Goal: Task Accomplishment & Management: Manage account settings

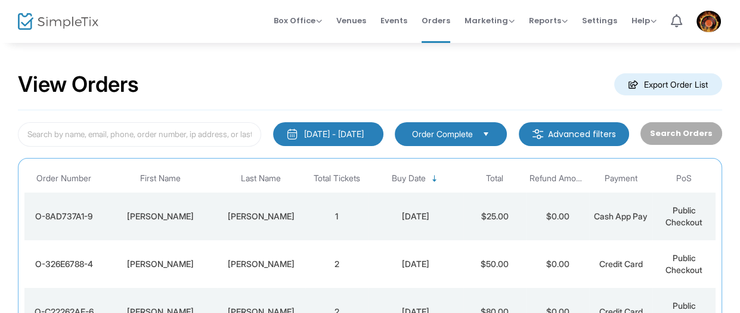
click at [369, 74] on div "View Orders Export Order List" at bounding box center [370, 85] width 704 height 51
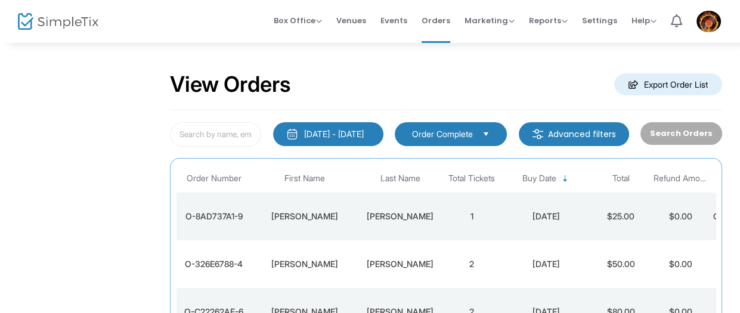
click at [376, 82] on div "View Orders Export Order List" at bounding box center [446, 85] width 552 height 51
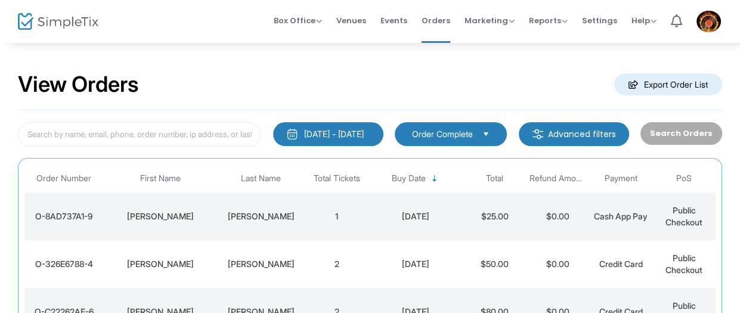
click at [393, 14] on span "Events" at bounding box center [393, 20] width 27 height 30
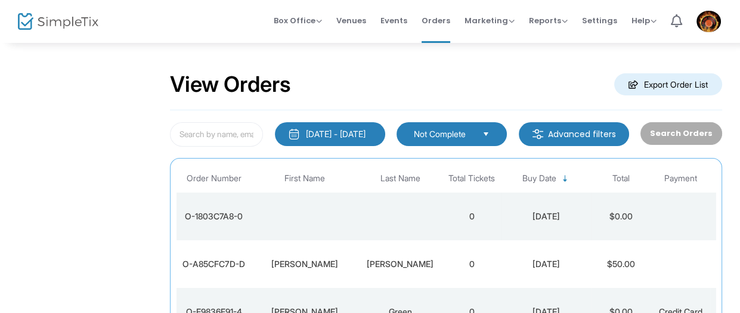
click at [408, 212] on td "Data table" at bounding box center [399, 216] width 83 height 48
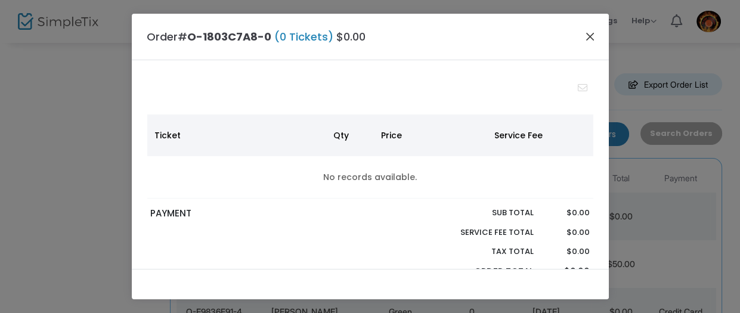
click at [591, 39] on button "Close" at bounding box center [589, 36] width 15 height 15
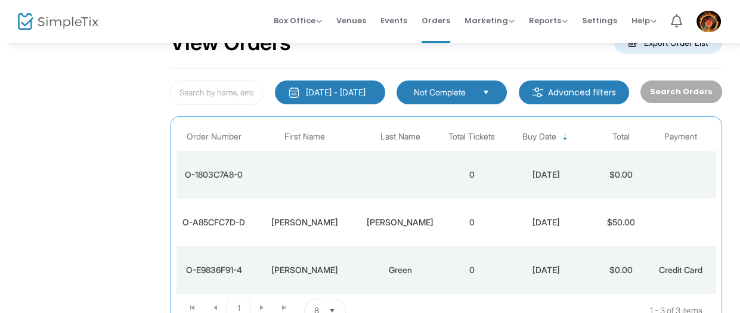
scroll to position [83, 0]
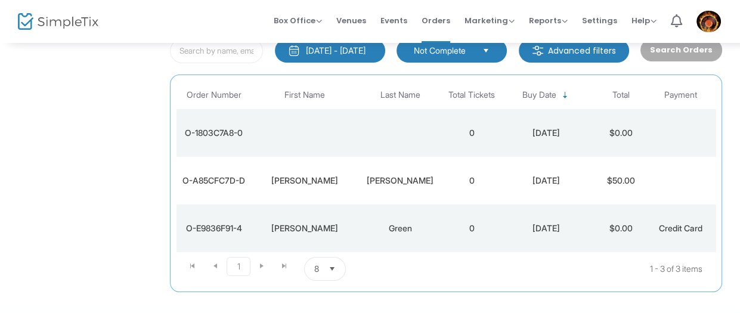
click at [403, 184] on div "WAGNER" at bounding box center [399, 181] width 77 height 12
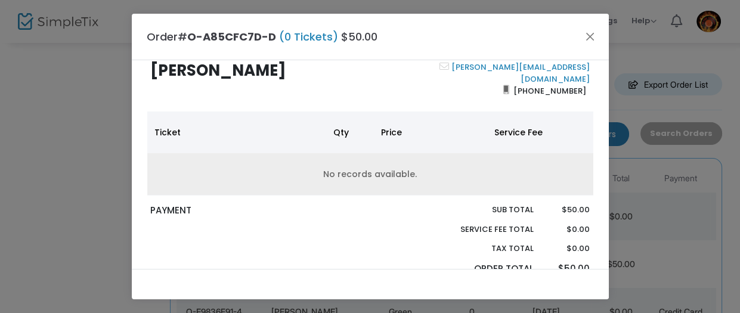
scroll to position [65, 0]
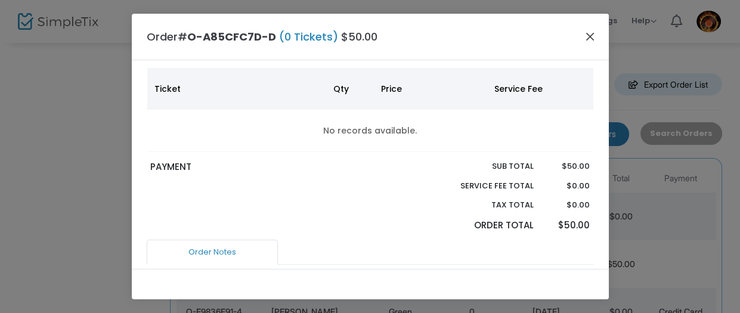
click at [590, 39] on button "Close" at bounding box center [589, 36] width 15 height 15
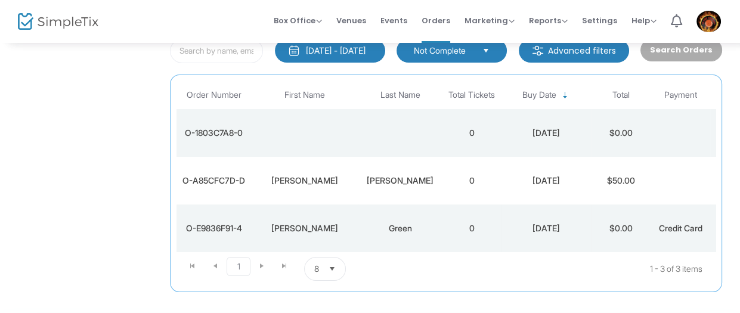
click at [408, 228] on div "Green" at bounding box center [399, 228] width 77 height 12
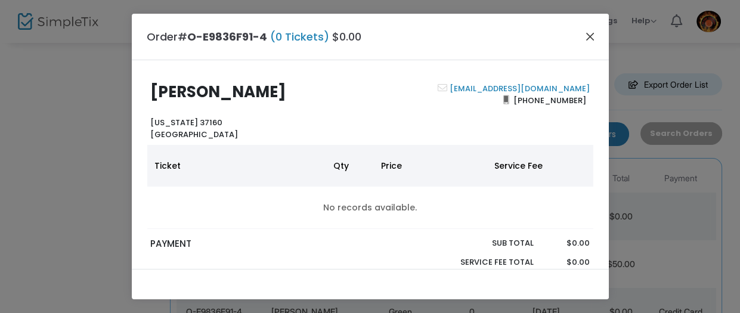
click at [588, 35] on button "Close" at bounding box center [589, 36] width 15 height 15
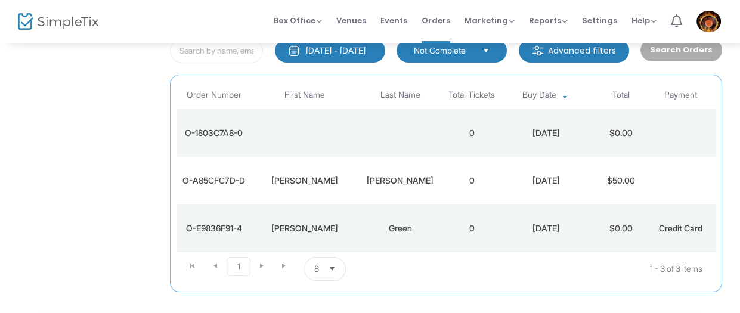
scroll to position [0, 0]
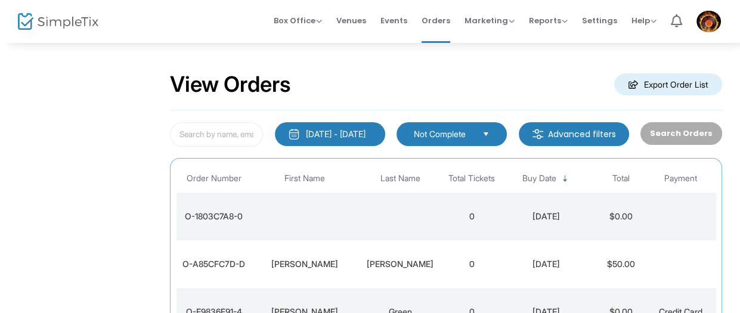
click at [452, 135] on span "Not Complete" at bounding box center [443, 134] width 59 height 12
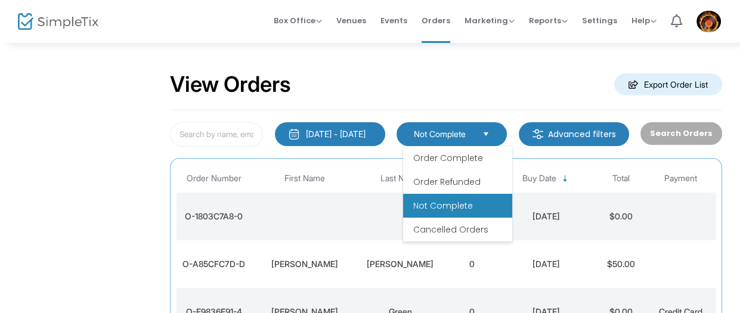
click at [437, 204] on span "Not Complete" at bounding box center [442, 206] width 60 height 12
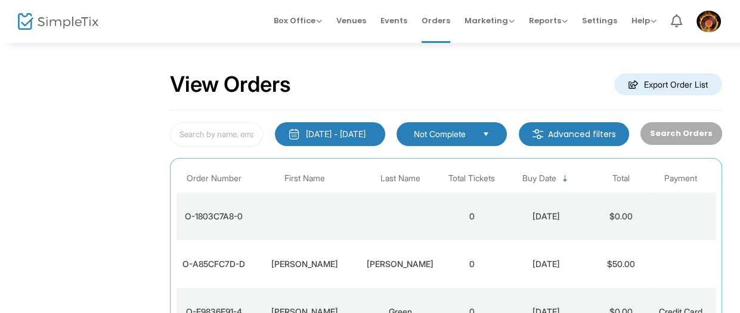
click at [451, 145] on kendo-dropdownlist "Not Complete" at bounding box center [451, 134] width 110 height 24
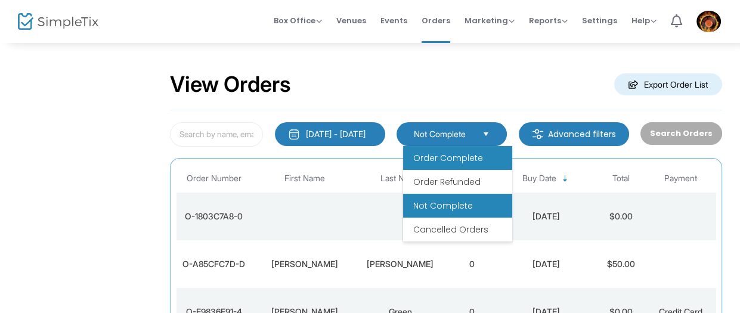
click at [451, 155] on span "Order Complete" at bounding box center [447, 158] width 70 height 12
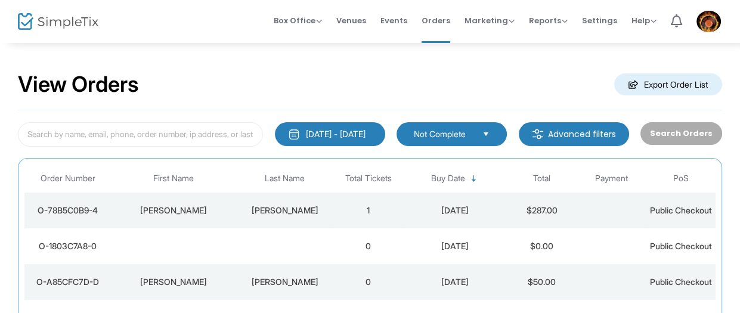
click at [461, 211] on div "[DATE]" at bounding box center [455, 210] width 98 height 12
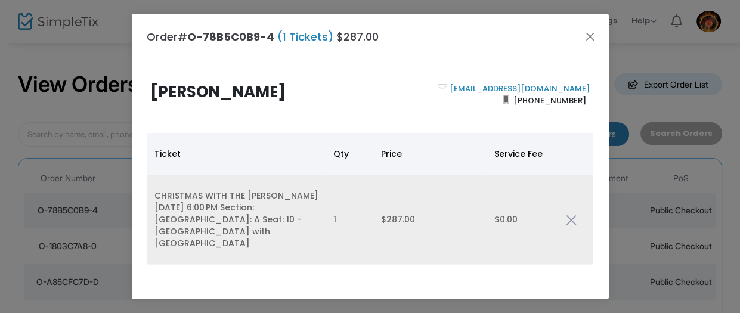
click at [569, 215] on img "Data table" at bounding box center [571, 220] width 11 height 11
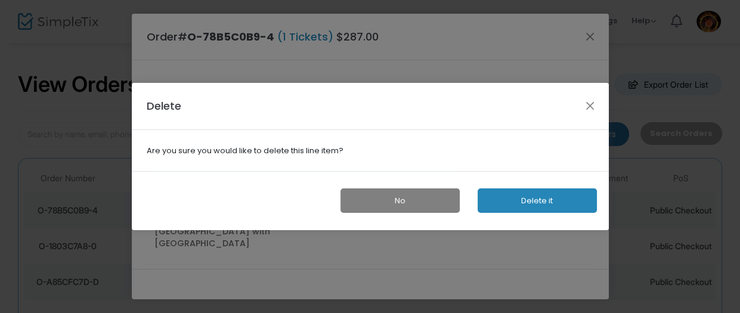
click at [542, 203] on button "Delete it" at bounding box center [536, 200] width 119 height 24
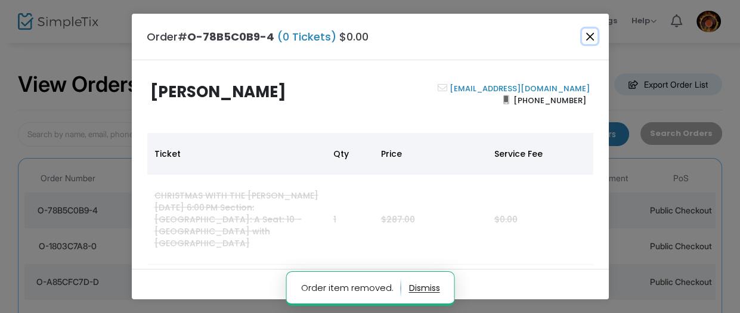
click at [592, 33] on button "Close" at bounding box center [589, 36] width 15 height 15
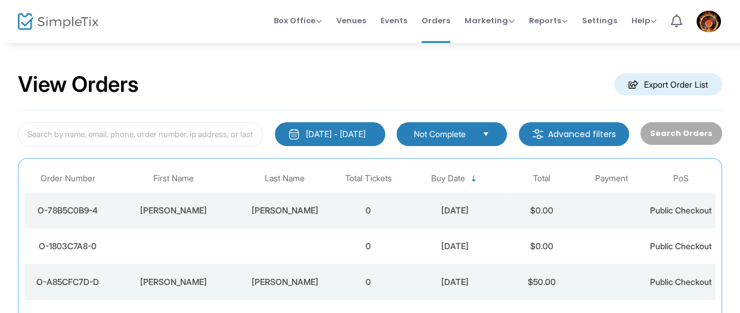
click at [424, 126] on kendo-dropdownlist "Not Complete" at bounding box center [451, 134] width 110 height 24
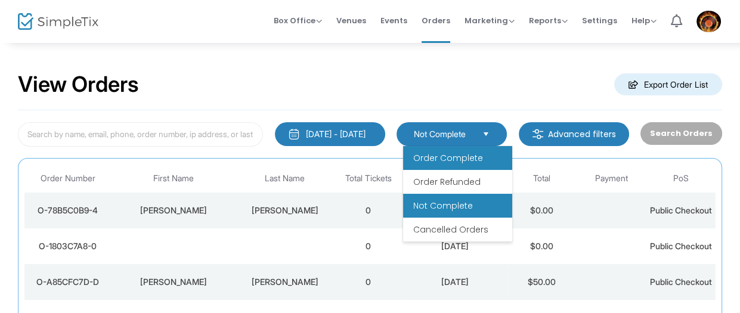
click at [438, 151] on li "Order Complete" at bounding box center [457, 158] width 109 height 24
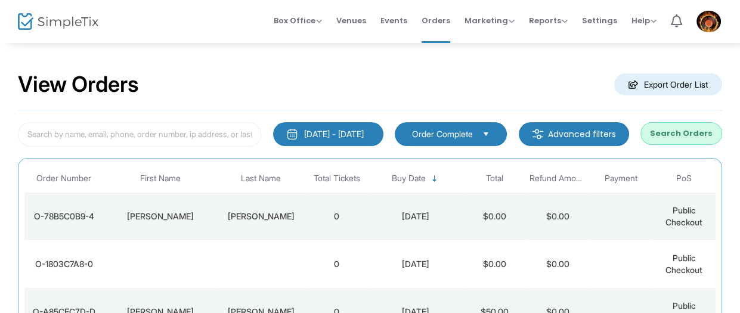
click at [388, 90] on div "View Orders Export Order List" at bounding box center [370, 85] width 704 height 51
click at [407, 218] on div "[DATE]" at bounding box center [415, 216] width 89 height 12
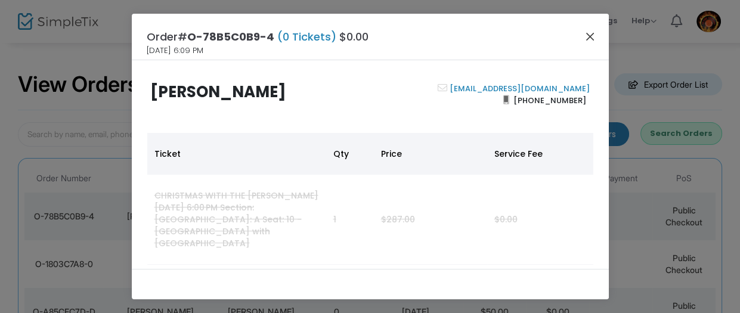
click at [588, 35] on button "Close" at bounding box center [589, 36] width 15 height 15
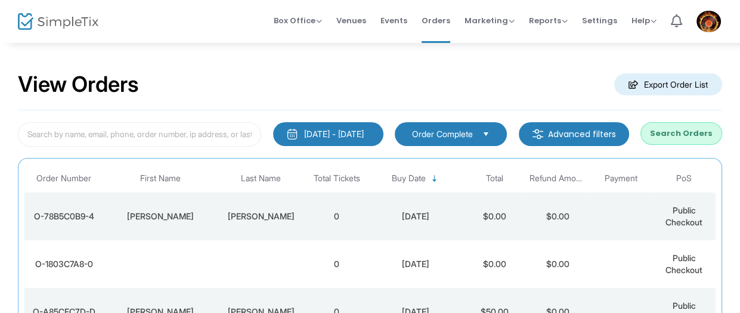
click at [395, 256] on td "[DATE]" at bounding box center [415, 264] width 95 height 48
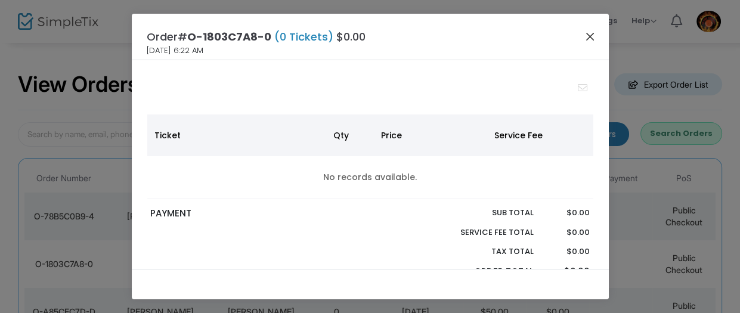
click at [587, 35] on button "Close" at bounding box center [589, 36] width 15 height 15
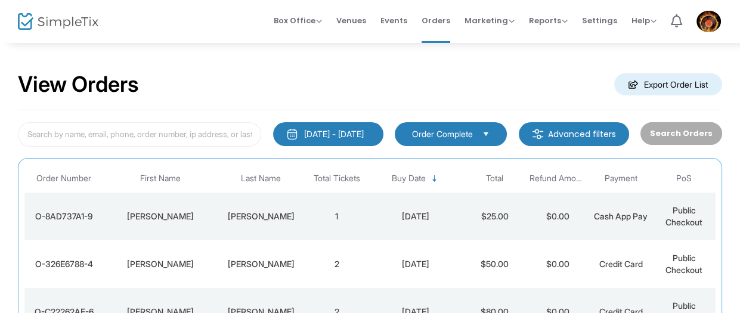
click at [420, 88] on div "View Orders Export Order List" at bounding box center [370, 85] width 704 height 51
click at [415, 72] on div "View Orders Export Order List" at bounding box center [370, 85] width 704 height 51
click at [397, 16] on span "Events" at bounding box center [393, 20] width 27 height 30
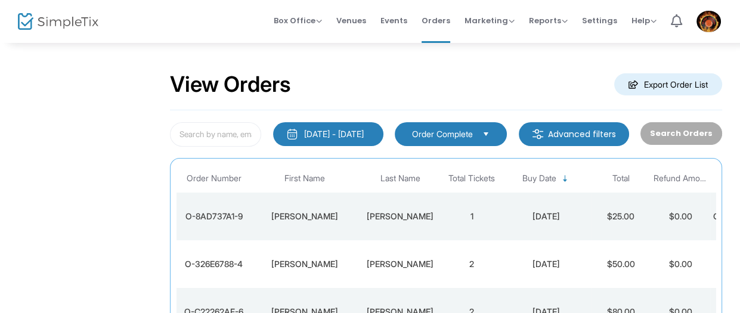
click at [358, 83] on div "View Orders Export Order List" at bounding box center [446, 85] width 552 height 51
click at [471, 134] on span "Order Complete" at bounding box center [442, 134] width 61 height 12
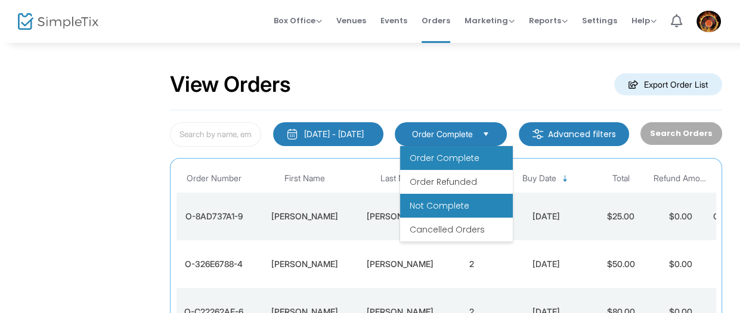
click at [451, 203] on span "Not Complete" at bounding box center [439, 206] width 60 height 12
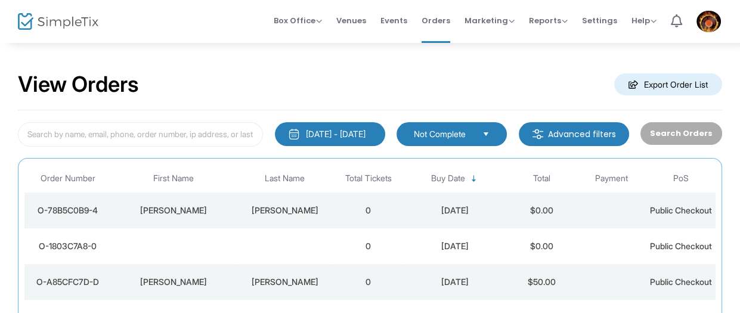
click at [426, 216] on div "[DATE]" at bounding box center [455, 210] width 98 height 12
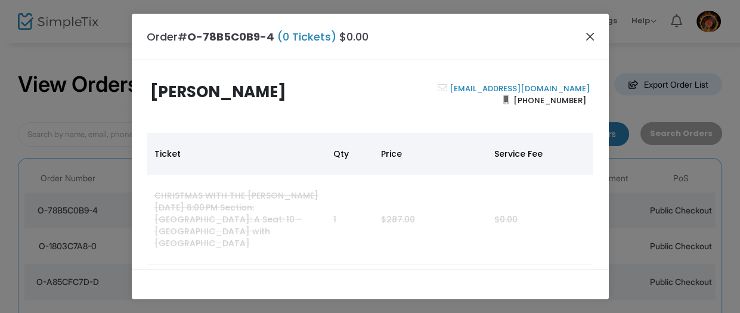
click at [586, 35] on button "Close" at bounding box center [589, 36] width 15 height 15
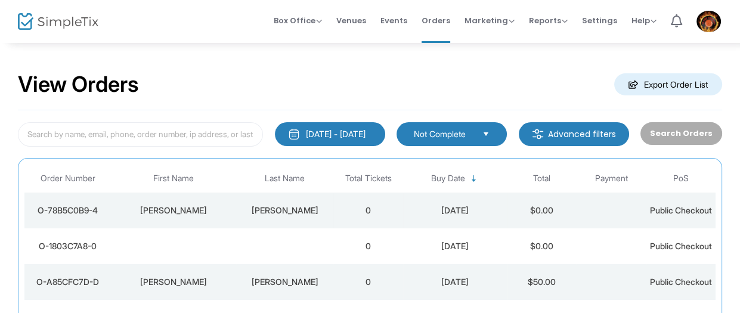
click at [410, 209] on td "[DATE]" at bounding box center [455, 210] width 104 height 36
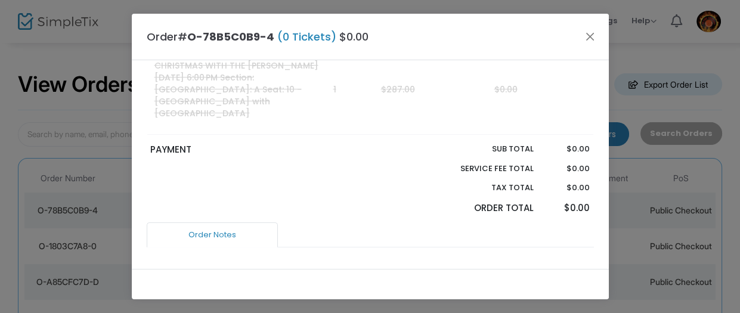
scroll to position [260, 0]
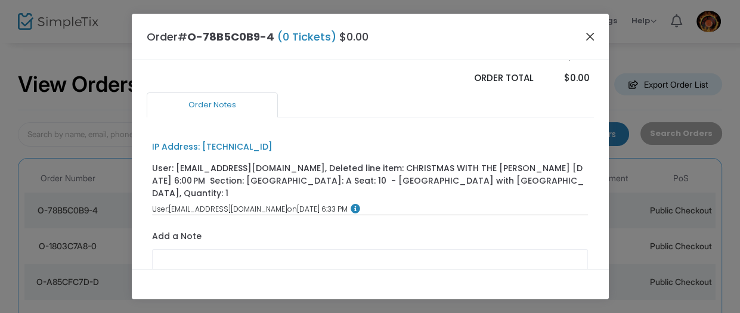
click at [595, 36] on button "Close" at bounding box center [589, 36] width 15 height 15
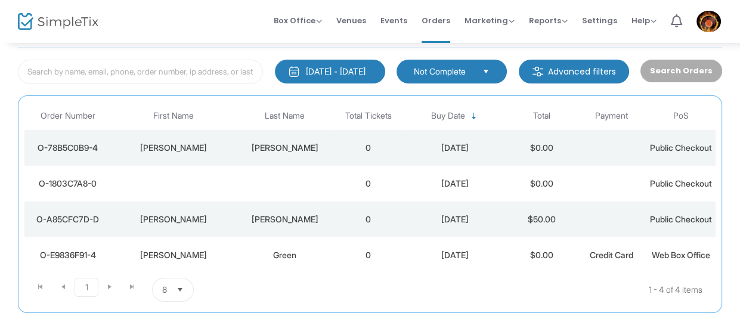
scroll to position [125, 0]
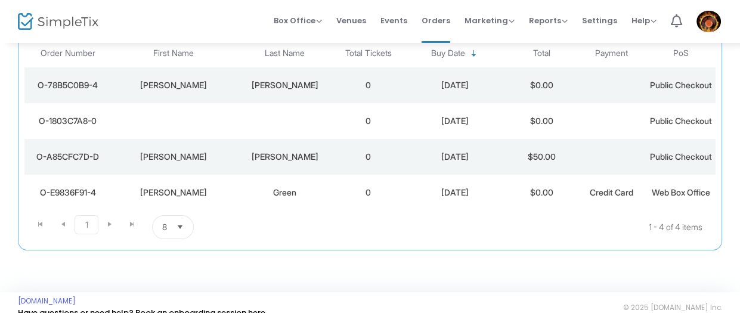
click at [312, 139] on td "Data table" at bounding box center [284, 121] width 97 height 36
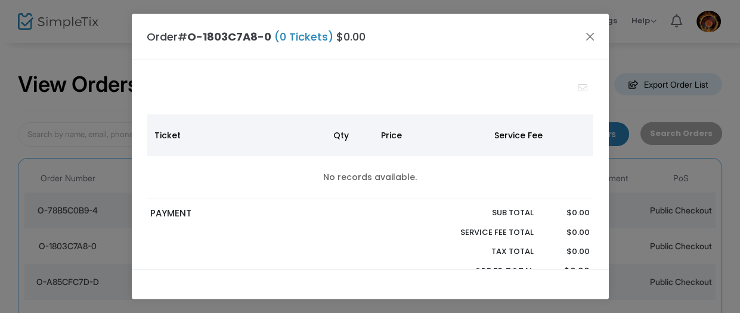
click at [588, 45] on div "Order# O-1803C7A8-0 (0 Tickets) $0.00" at bounding box center [370, 37] width 477 height 46
click at [588, 38] on button "Close" at bounding box center [589, 36] width 15 height 15
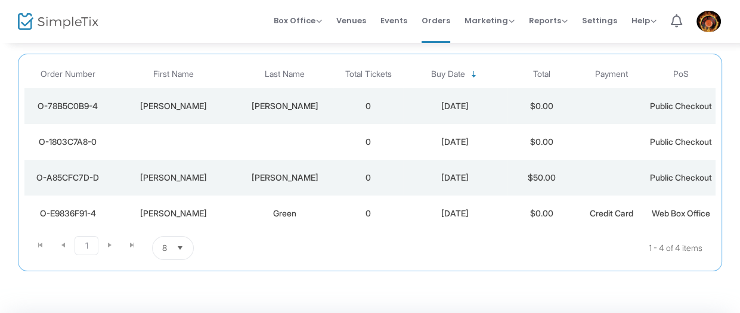
scroll to position [0, 0]
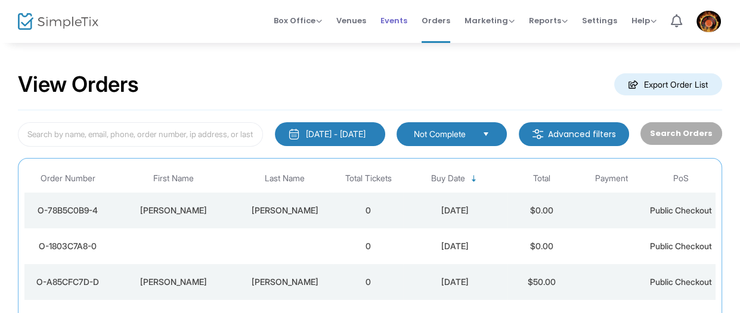
click at [400, 14] on span "Events" at bounding box center [393, 20] width 27 height 30
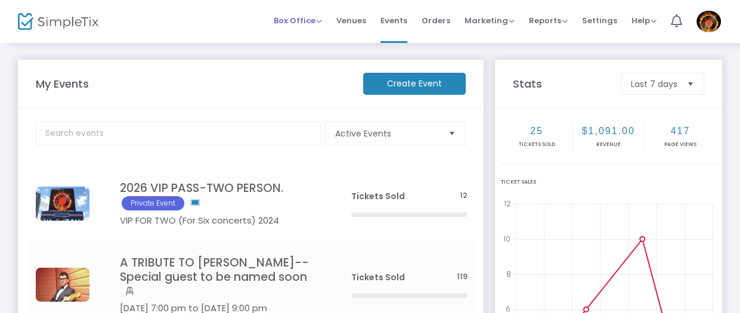
click at [322, 15] on span "Box Office" at bounding box center [298, 20] width 48 height 11
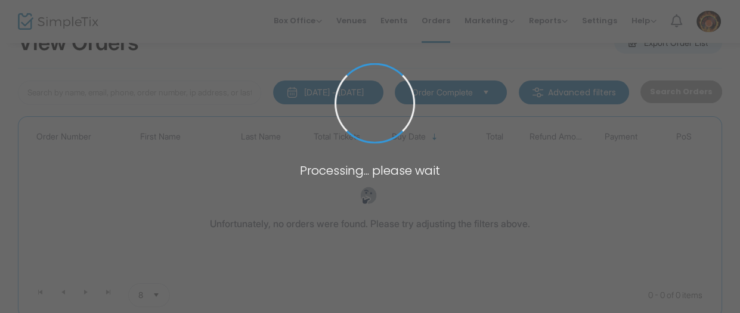
scroll to position [42, 0]
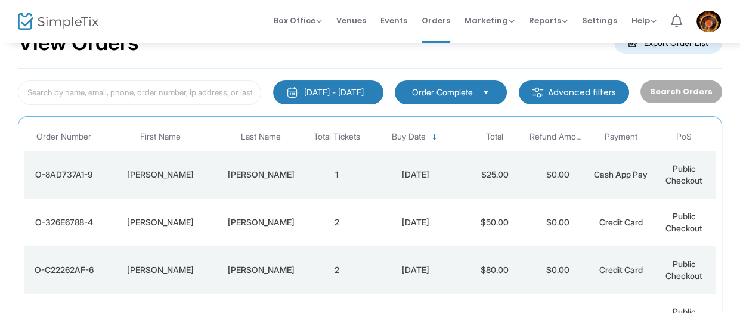
click at [392, 42] on div "Box Office Sell Tickets Bookings Sell Season Pass Venues Memberships Events Ord…" at bounding box center [494, 21] width 491 height 43
click at [395, 50] on div "View Orders Export Order List" at bounding box center [370, 43] width 704 height 51
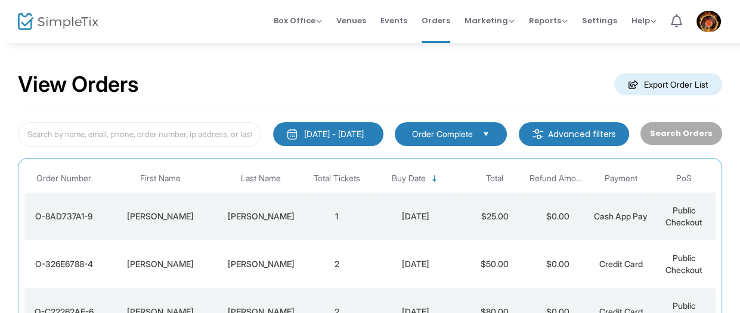
click at [455, 132] on span "Order Complete" at bounding box center [442, 134] width 61 height 12
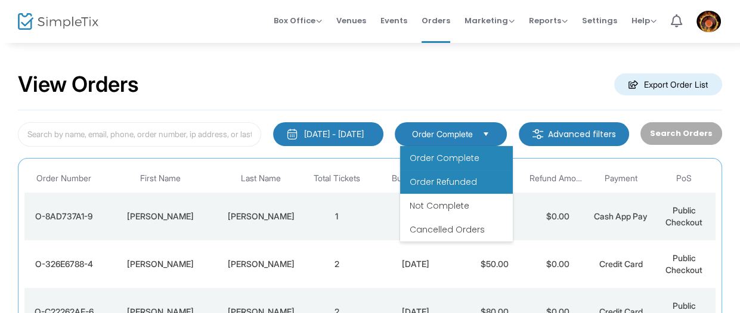
click at [446, 183] on span "Order Refunded" at bounding box center [442, 182] width 67 height 12
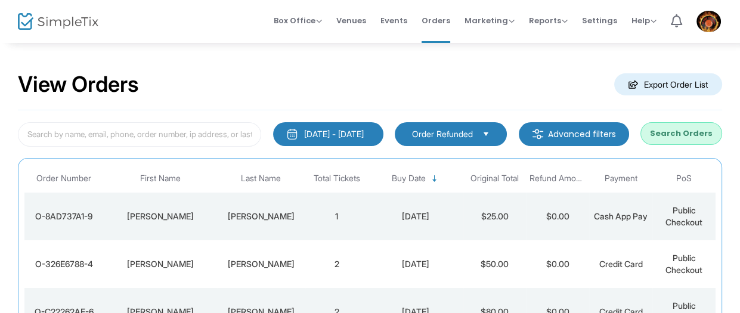
click at [449, 136] on span "Order Refunded" at bounding box center [442, 134] width 61 height 12
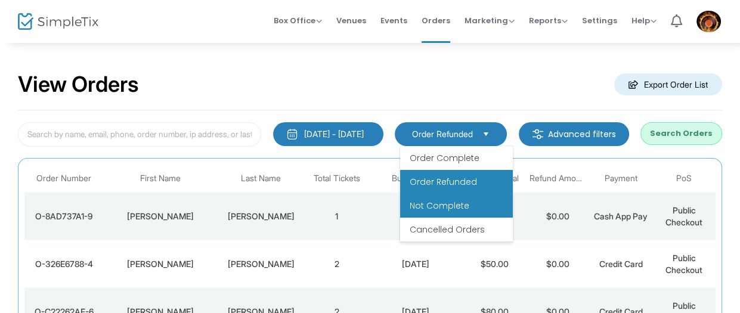
click at [434, 198] on li "Not Complete" at bounding box center [456, 206] width 113 height 24
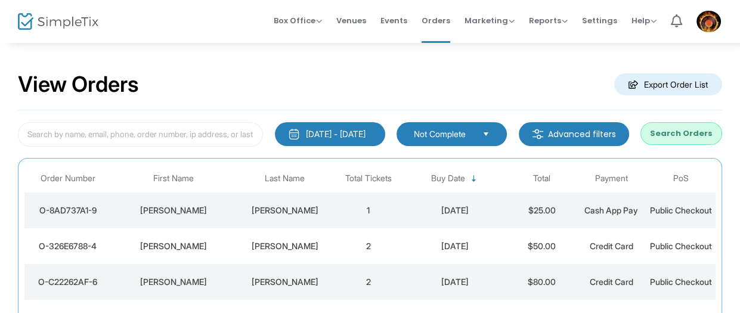
click at [461, 92] on div "View Orders Export Order List" at bounding box center [370, 85] width 704 height 51
click at [492, 132] on span "Select" at bounding box center [486, 134] width 20 height 20
click at [477, 98] on div "View Orders Export Order List" at bounding box center [370, 85] width 704 height 51
click at [458, 92] on div "View Orders Export Order List" at bounding box center [370, 85] width 704 height 51
click at [406, 19] on span "Events" at bounding box center [393, 20] width 27 height 30
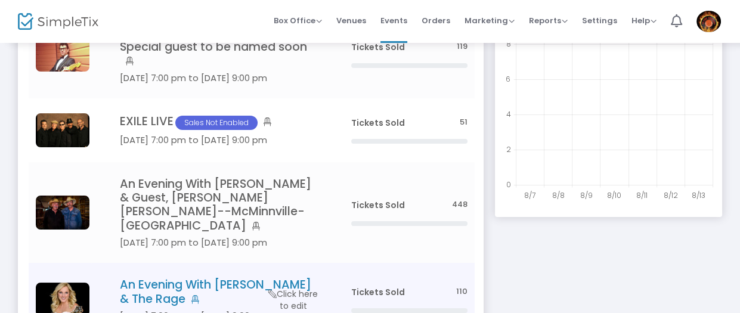
scroll to position [386, 0]
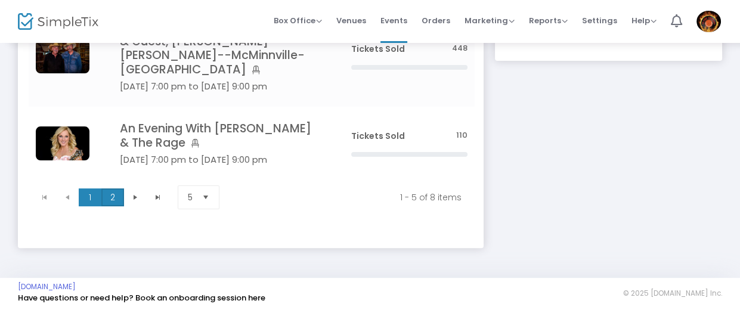
click at [117, 198] on span "2" at bounding box center [112, 197] width 23 height 18
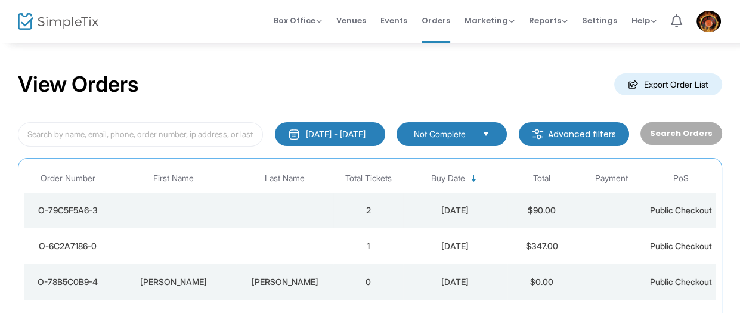
click at [320, 209] on td "Data table" at bounding box center [284, 210] width 97 height 36
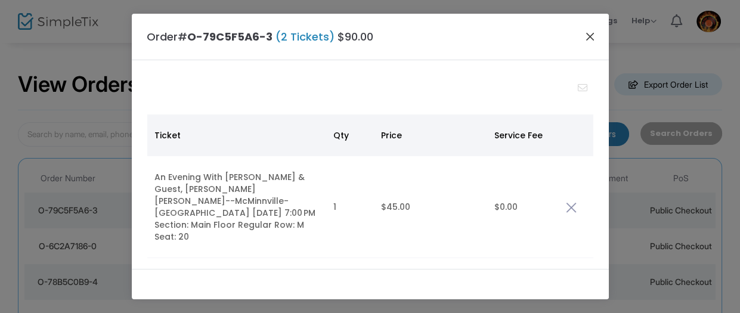
click at [594, 36] on button "Close" at bounding box center [589, 36] width 15 height 15
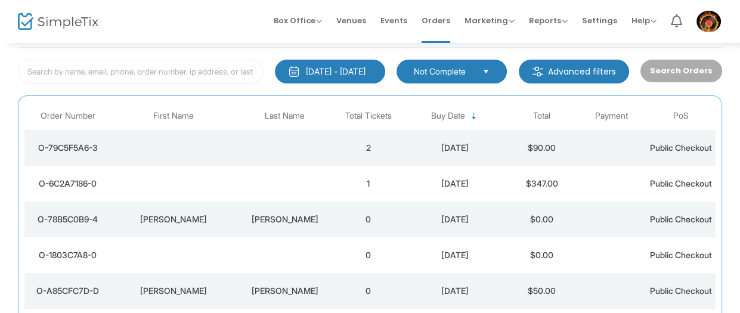
scroll to position [83, 0]
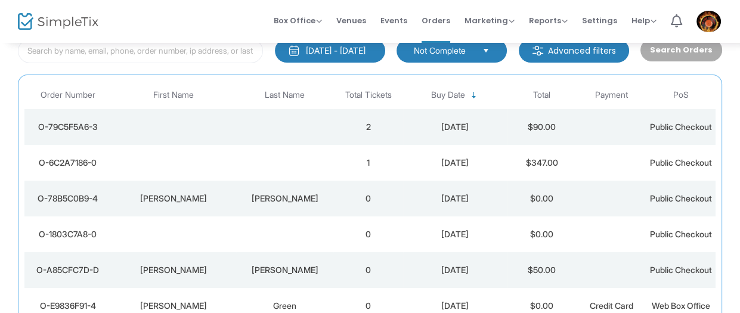
click at [409, 169] on div "[DATE]" at bounding box center [455, 163] width 98 height 12
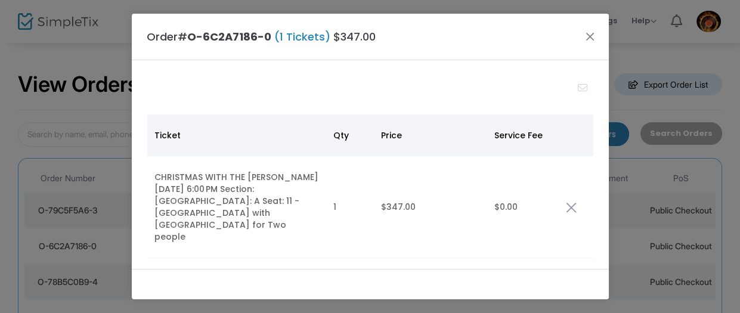
click at [588, 36] on button "Close" at bounding box center [589, 36] width 15 height 15
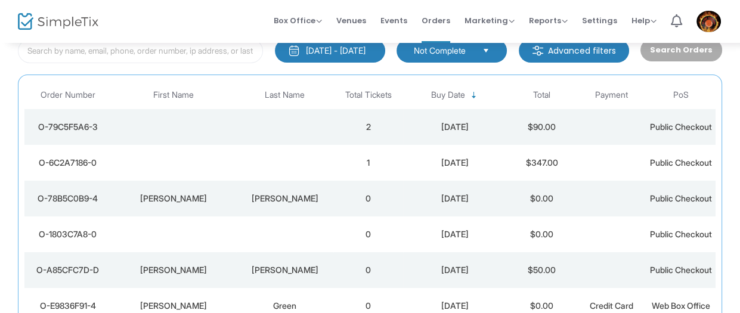
scroll to position [0, 0]
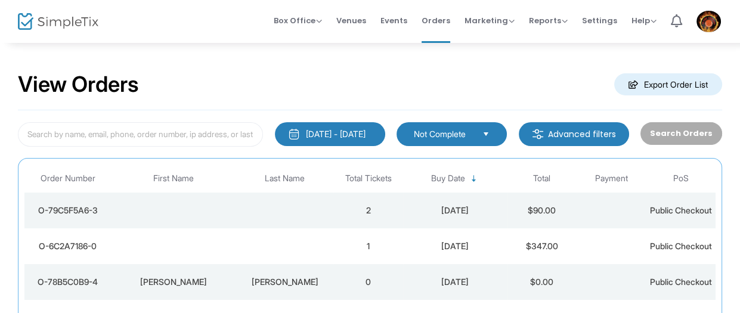
click at [423, 76] on div "View Orders Export Order List" at bounding box center [370, 85] width 704 height 51
click at [452, 131] on span "Not Complete" at bounding box center [443, 134] width 59 height 12
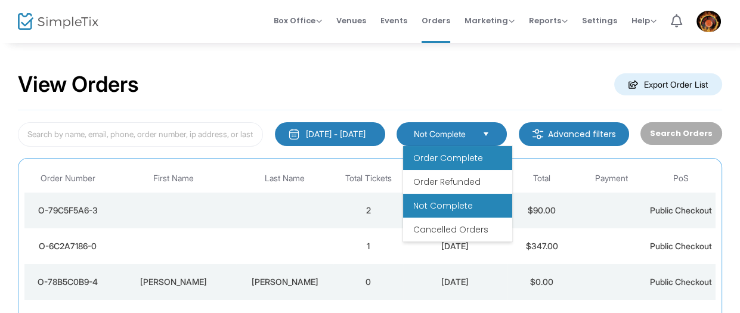
click at [440, 159] on span "Order Complete" at bounding box center [447, 158] width 70 height 12
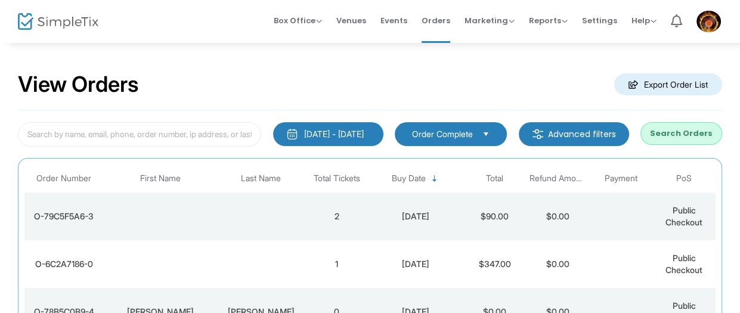
click at [388, 82] on div "View Orders Export Order List" at bounding box center [370, 85] width 704 height 51
click at [455, 135] on span "Order Complete" at bounding box center [442, 134] width 61 height 12
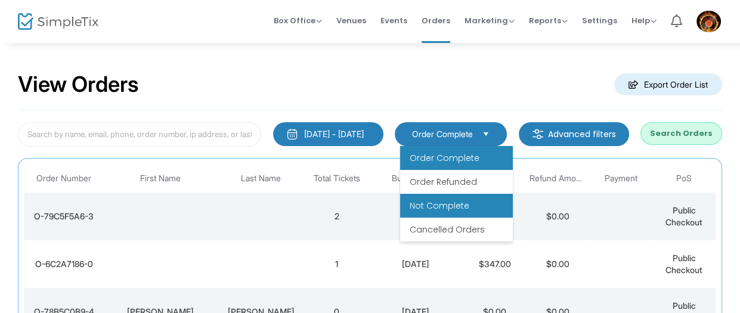
click at [444, 206] on span "Not Complete" at bounding box center [439, 206] width 60 height 12
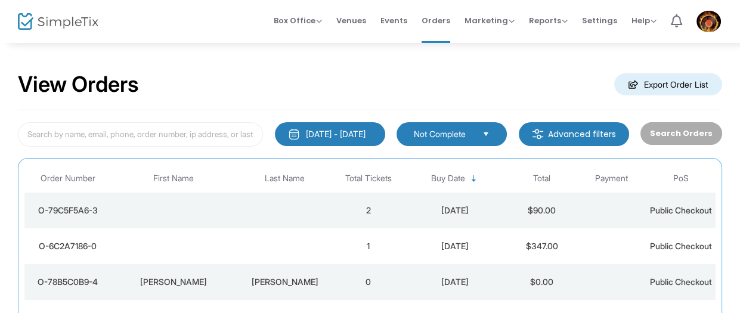
click at [390, 262] on td "1" at bounding box center [367, 246] width 69 height 36
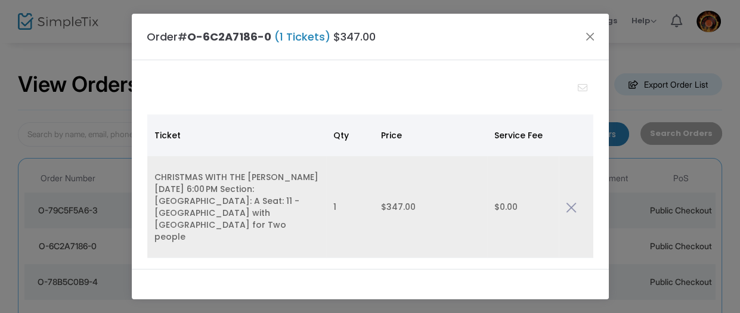
click at [570, 202] on img "Data table" at bounding box center [571, 207] width 11 height 11
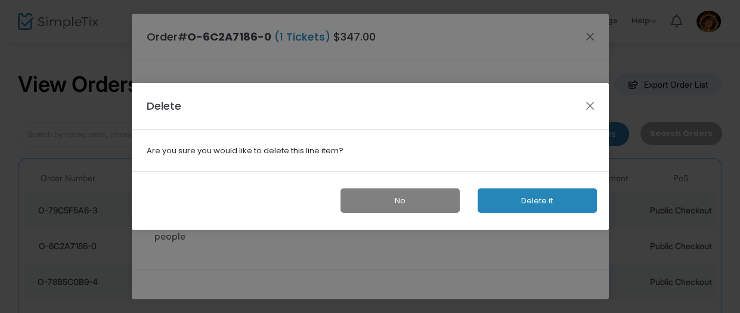
click at [564, 195] on button "Delete it" at bounding box center [536, 200] width 119 height 24
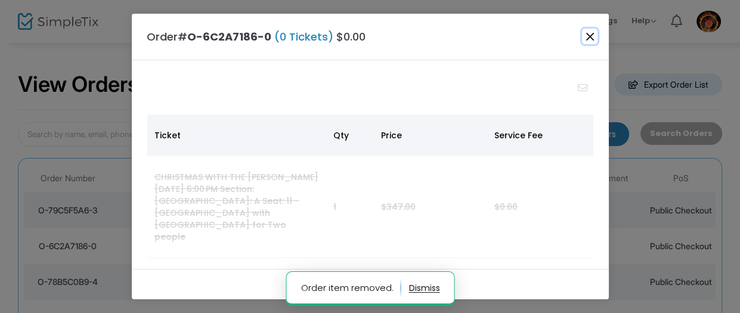
click at [587, 39] on button "Close" at bounding box center [589, 36] width 15 height 15
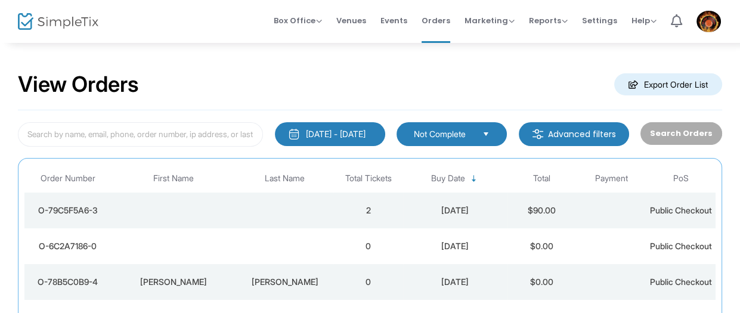
click at [399, 14] on span "Events" at bounding box center [393, 20] width 27 height 30
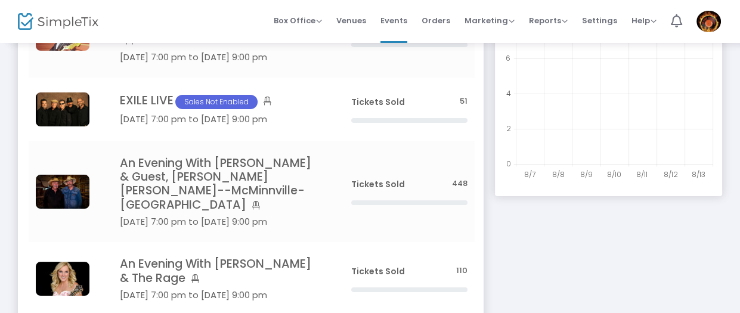
scroll to position [386, 0]
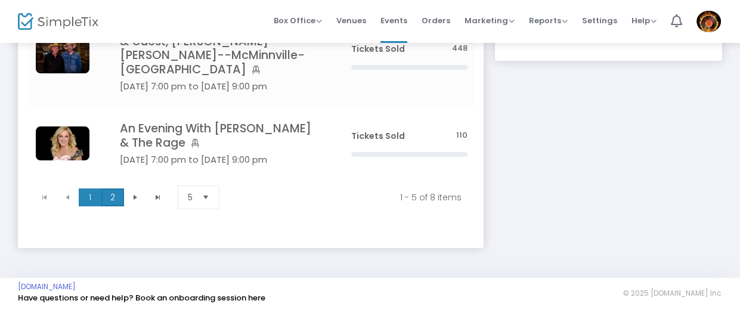
click at [114, 196] on span "2" at bounding box center [112, 197] width 23 height 18
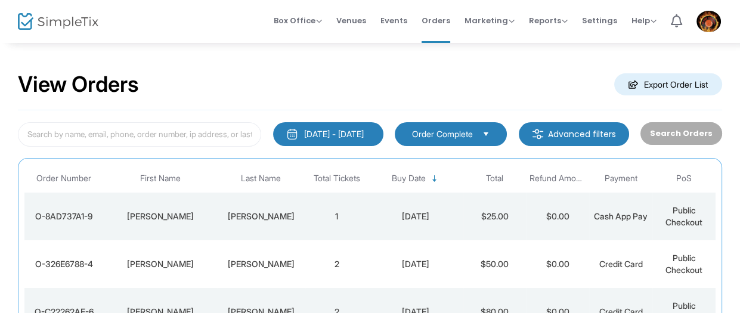
click at [392, 16] on span "Events" at bounding box center [393, 20] width 27 height 30
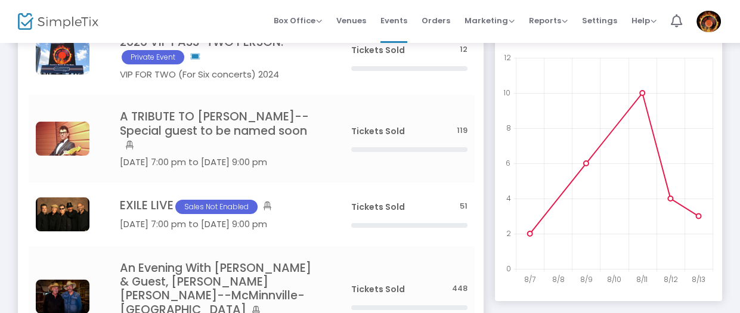
scroll to position [272, 0]
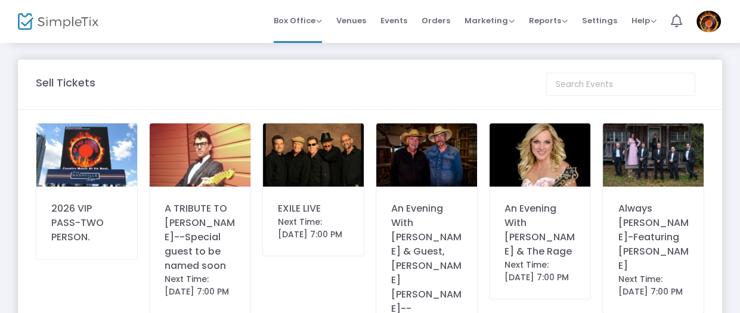
click at [178, 43] on div "Box Office Sell Tickets Bookings Sell Season Pass Venues Memberships Events Ord…" at bounding box center [446, 21] width 588 height 43
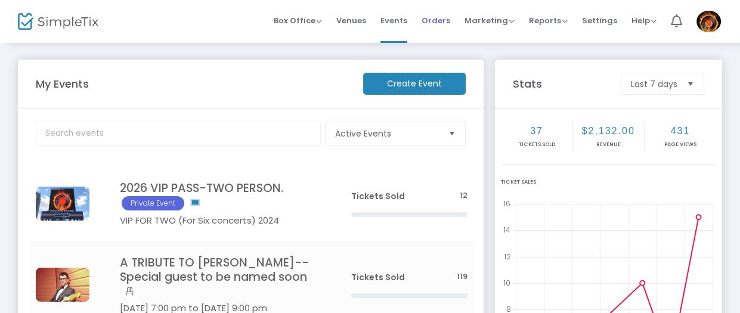
click at [436, 15] on span "Orders" at bounding box center [435, 20] width 29 height 30
click at [434, 14] on span "Orders" at bounding box center [435, 20] width 29 height 30
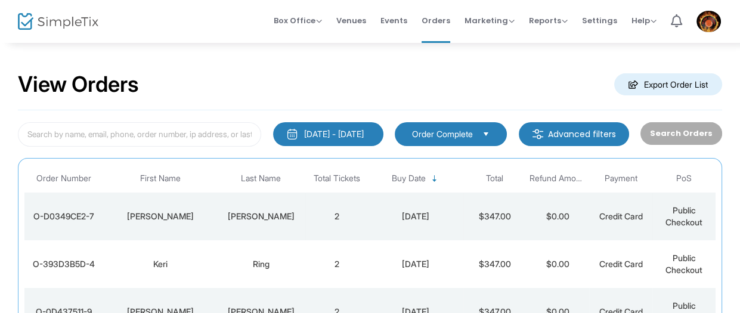
click at [249, 214] on div "[PERSON_NAME]" at bounding box center [261, 216] width 82 height 12
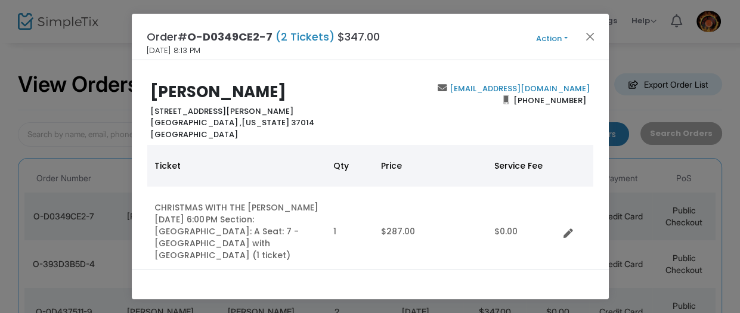
click at [378, 103] on div "brendaharrington1@gmail.com (615) 202-6655" at bounding box center [482, 111] width 225 height 57
